Goal: Browse casually: Explore the website without a specific task or goal

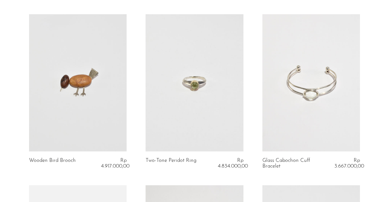
scroll to position [386, 0]
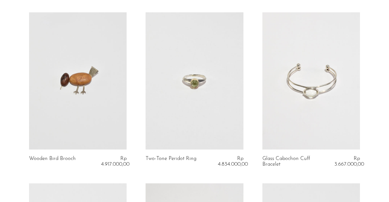
click at [91, 79] on link at bounding box center [78, 80] width 98 height 137
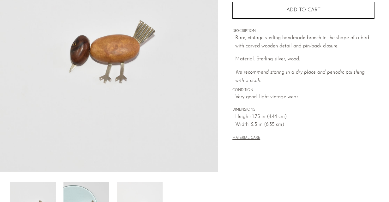
scroll to position [150, 0]
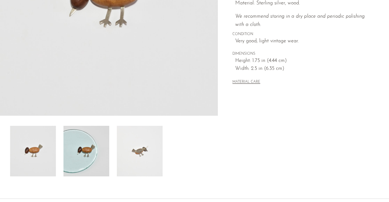
click at [131, 145] on img at bounding box center [140, 151] width 46 height 50
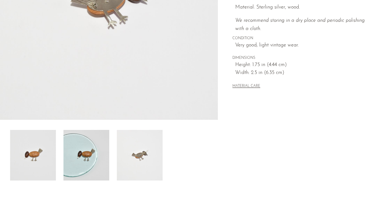
scroll to position [159, 0]
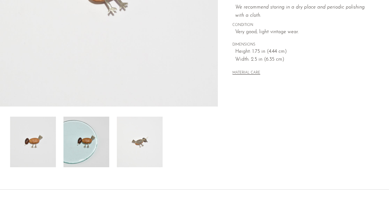
click at [37, 146] on img at bounding box center [33, 141] width 46 height 50
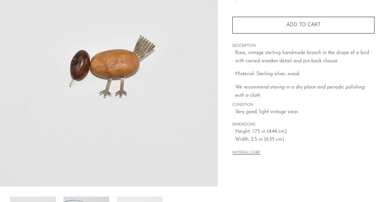
scroll to position [78, 0]
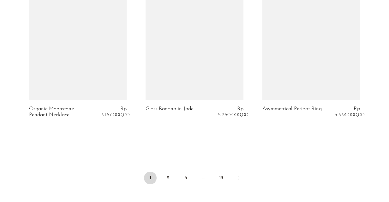
scroll to position [1973, 0]
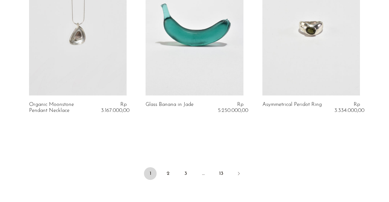
click at [119, 61] on link at bounding box center [78, 27] width 98 height 137
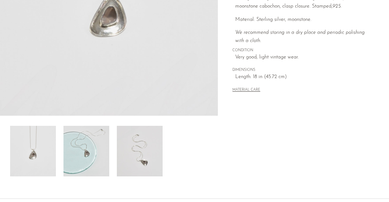
scroll to position [175, 0]
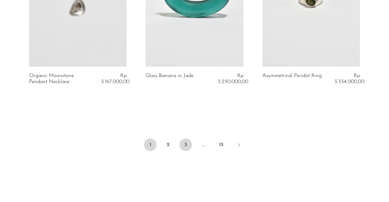
scroll to position [2000, 0]
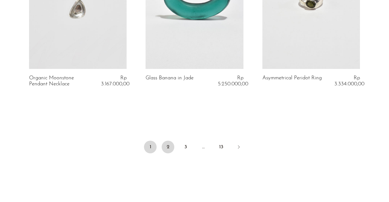
click at [168, 147] on link "2" at bounding box center [167, 146] width 13 height 13
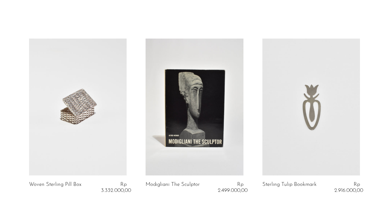
scroll to position [27, 0]
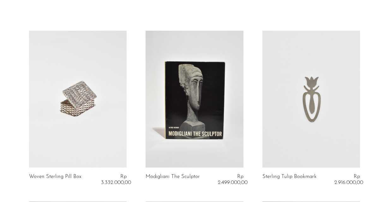
click at [229, 119] on link at bounding box center [194, 99] width 98 height 137
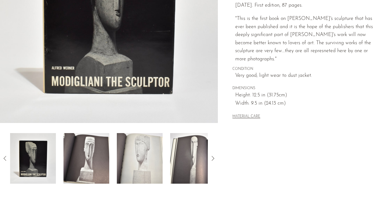
scroll to position [143, 0]
click at [86, 161] on img at bounding box center [86, 157] width 46 height 50
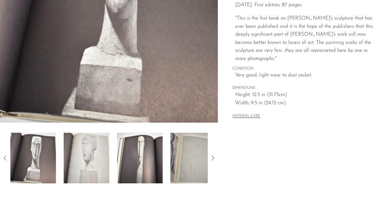
click at [150, 161] on img at bounding box center [140, 157] width 46 height 50
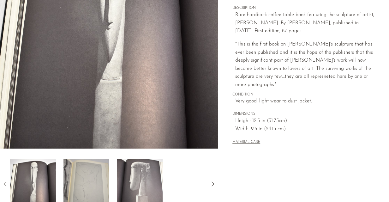
scroll to position [118, 0]
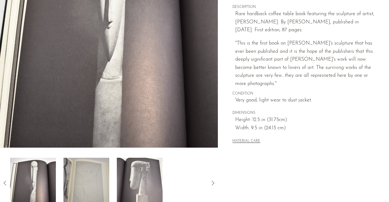
click at [135, 177] on img at bounding box center [140, 182] width 46 height 50
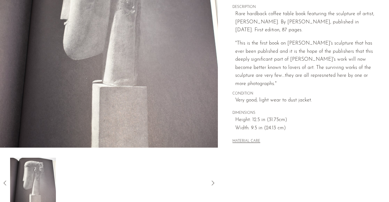
scroll to position [159, 0]
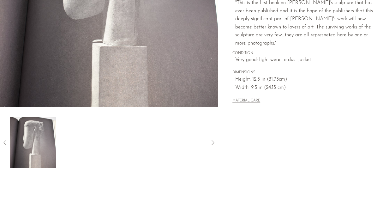
click at [114, 142] on div at bounding box center [108, 142] width 197 height 50
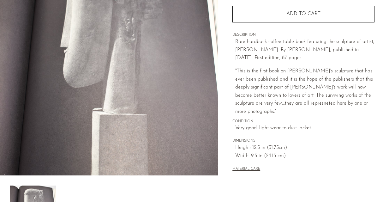
scroll to position [79, 0]
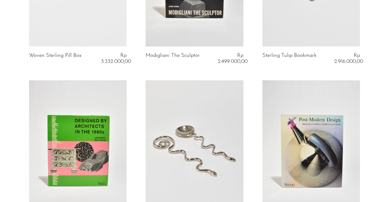
scroll to position [171, 0]
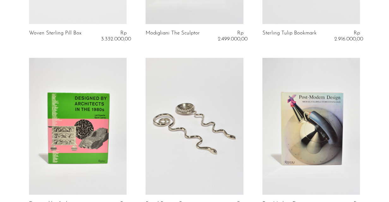
click at [108, 122] on link at bounding box center [78, 126] width 98 height 137
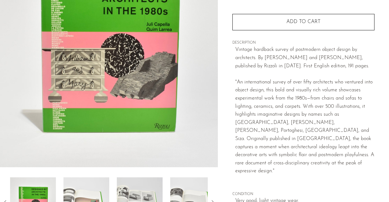
scroll to position [107, 0]
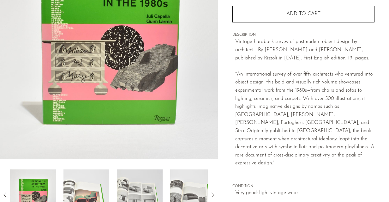
click at [90, 198] on img at bounding box center [86, 194] width 46 height 50
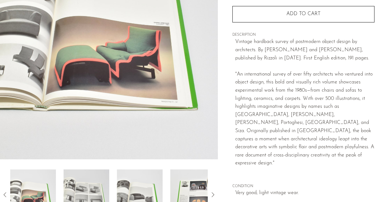
click at [110, 188] on div at bounding box center [108, 194] width 197 height 50
click at [123, 189] on img at bounding box center [140, 194] width 46 height 50
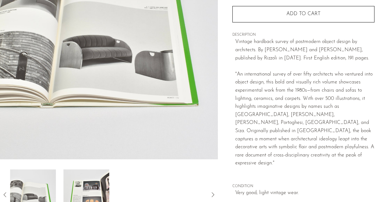
click at [93, 188] on img at bounding box center [86, 194] width 46 height 50
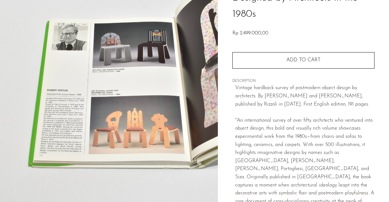
scroll to position [58, 0]
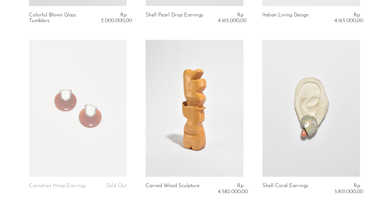
scroll to position [1722, 0]
